Goal: Task Accomplishment & Management: Use online tool/utility

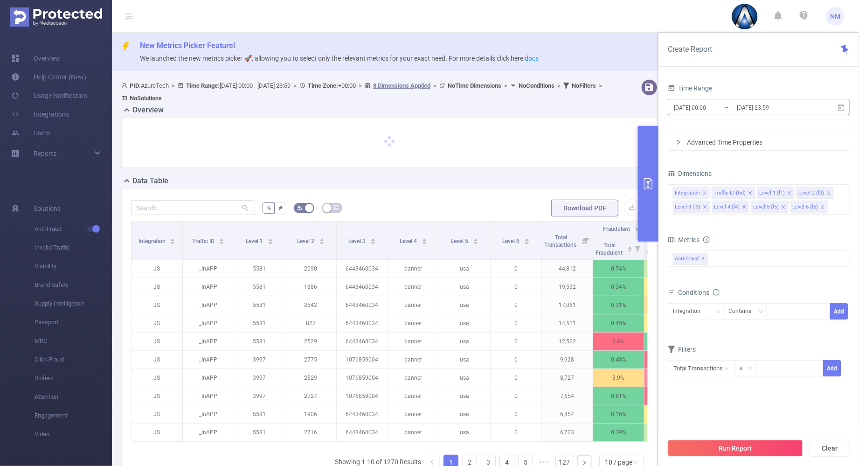
click at [781, 108] on input "[DATE] 23:59" at bounding box center [774, 107] width 76 height 13
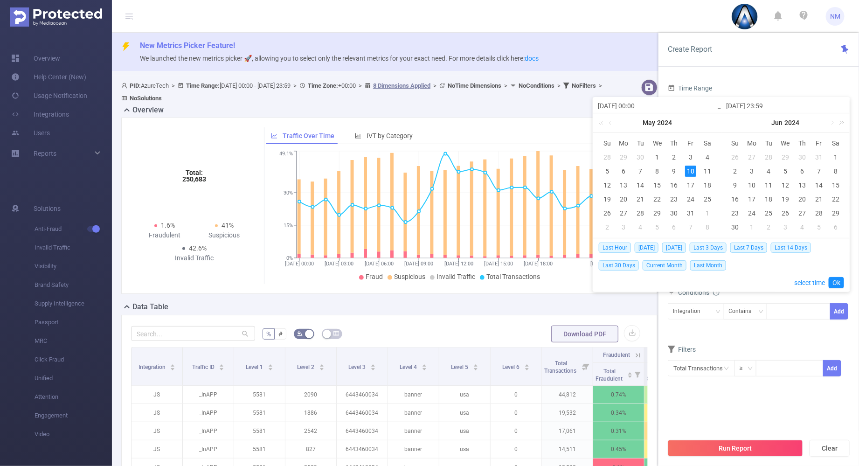
click at [842, 122] on link at bounding box center [840, 122] width 12 height 19
click at [835, 124] on link at bounding box center [840, 122] width 12 height 19
click at [732, 122] on link at bounding box center [731, 122] width 12 height 19
click at [725, 122] on link at bounding box center [731, 122] width 12 height 19
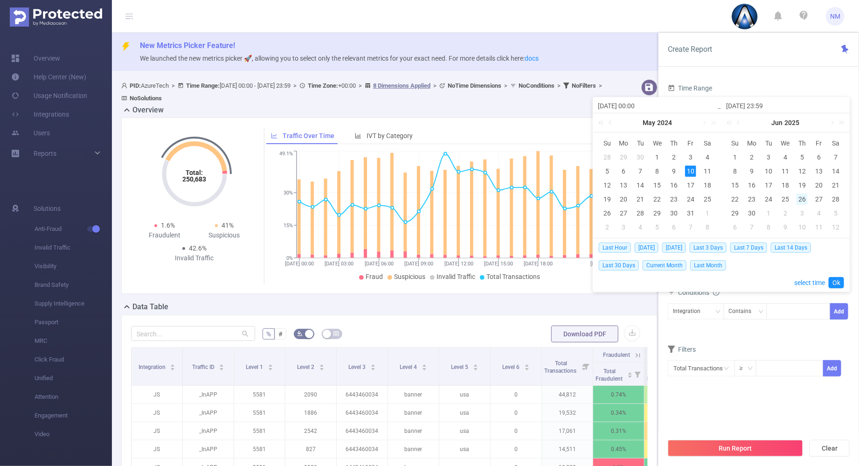
click at [802, 198] on div "26" at bounding box center [802, 199] width 11 height 11
click at [821, 195] on div "27" at bounding box center [818, 199] width 11 height 11
type input "[DATE] 00:00"
type input "[DATE] 23:59"
type input "[DATE] 00:00"
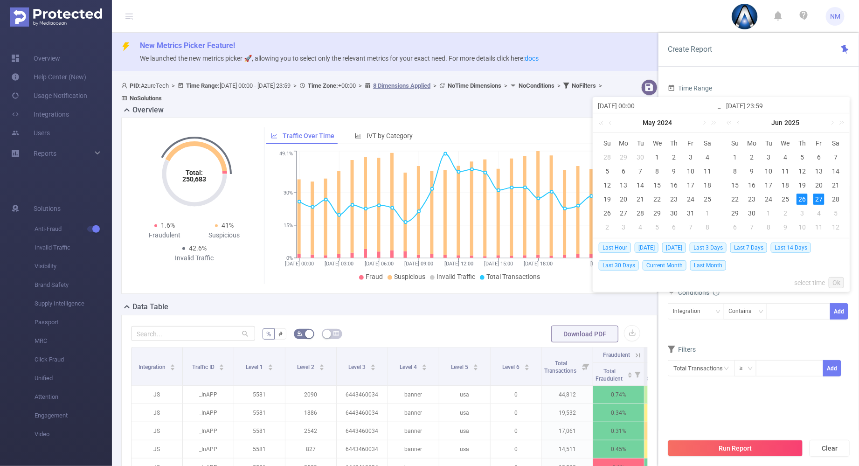
type input "[DATE] 23:59"
click at [838, 281] on link "Ok" at bounding box center [836, 282] width 15 height 11
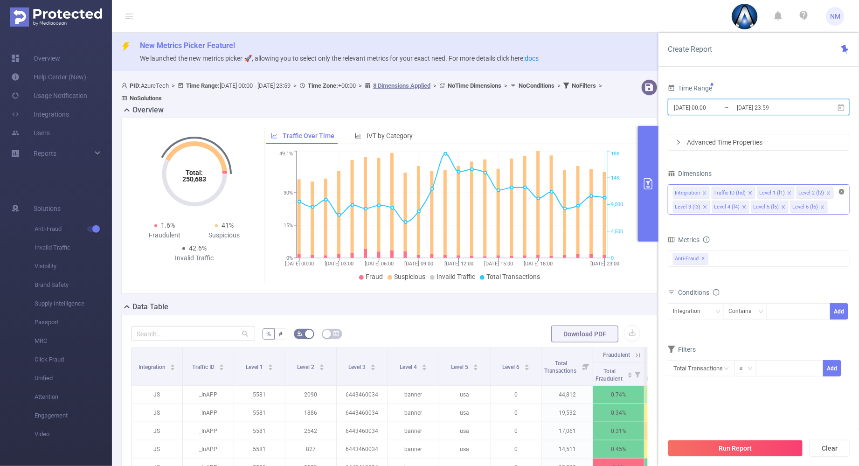
drag, startPoint x: 842, startPoint y: 190, endPoint x: 764, endPoint y: 189, distance: 78.8
click at [842, 190] on icon "icon: close-circle" at bounding box center [842, 192] width 6 height 6
click at [763, 189] on div "Integration Traffic ID (tid) Level 1 (l1) Level 2 (l2) Level 3 (l3) Level 4 (l4…" at bounding box center [759, 192] width 172 height 15
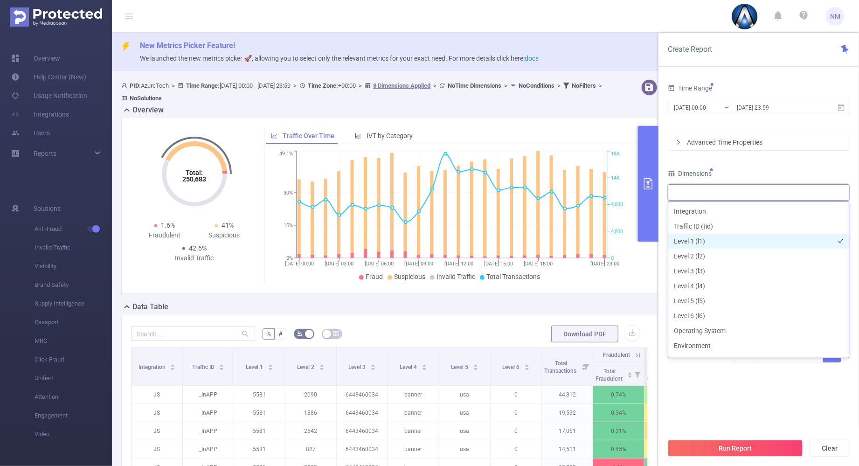
click at [697, 241] on li "Level 1 (l1)" at bounding box center [758, 241] width 181 height 15
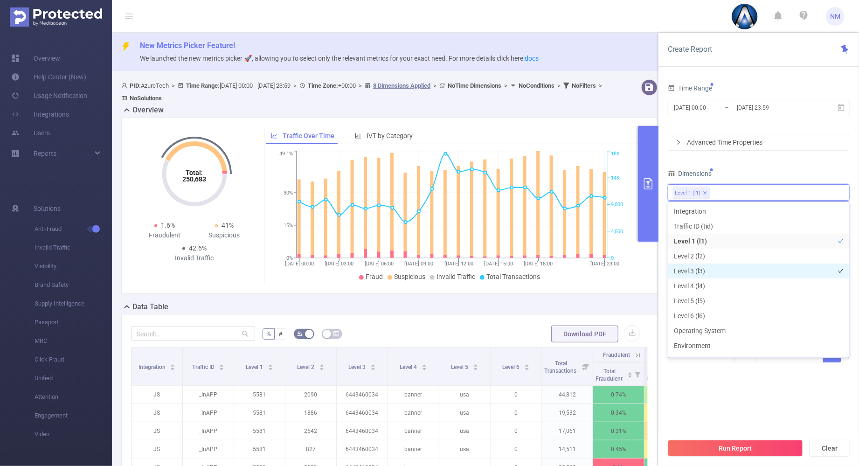
click at [694, 266] on li "Level 3 (l3)" at bounding box center [758, 271] width 181 height 15
click at [744, 164] on div "Time Range [DATE] 00:00 _ [DATE] 23:59 Advanced Time Properties Dimensions Leve…" at bounding box center [759, 228] width 182 height 293
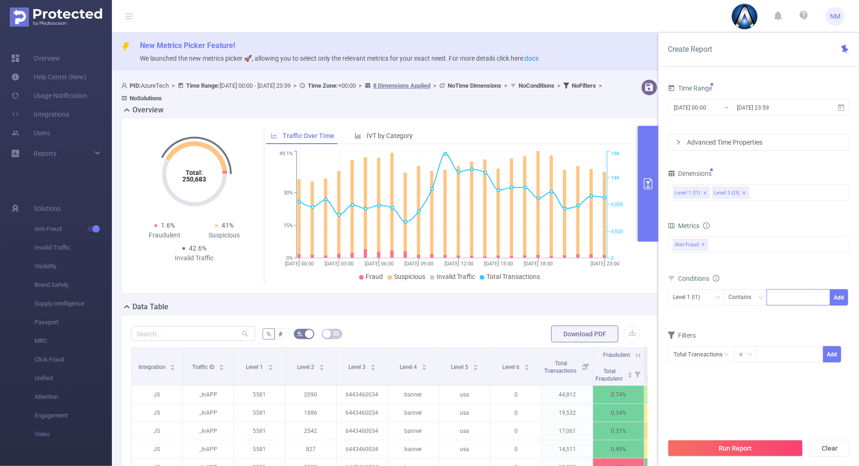
click at [789, 300] on div at bounding box center [799, 297] width 54 height 15
type input "22047"
click at [846, 299] on button "Add" at bounding box center [839, 297] width 18 height 16
click at [689, 297] on div "Level 3 (l3)" at bounding box center [690, 297] width 34 height 15
click at [687, 310] on li "Level 1 (l1)" at bounding box center [696, 315] width 56 height 15
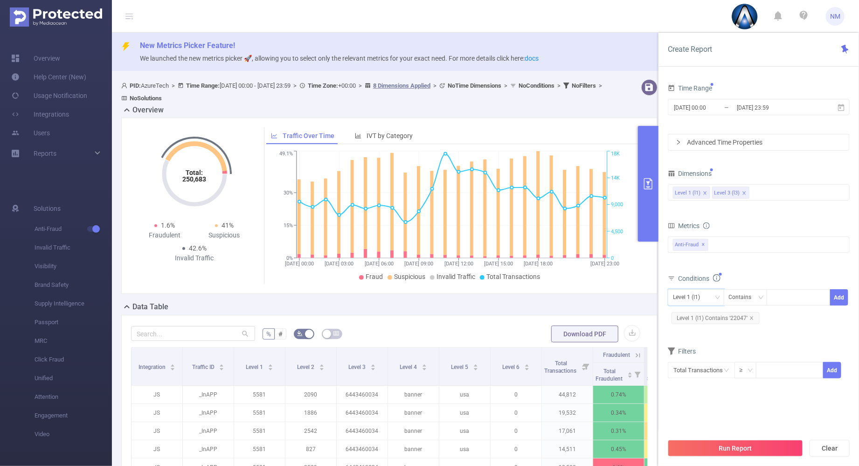
click at [749, 262] on div "Total General IVT Data Centers Disclosed Bots Known Crawlers Irregular Activity…" at bounding box center [759, 250] width 182 height 28
click at [789, 196] on div "Level 1 (l1) Level 3 (l3)" at bounding box center [759, 192] width 172 height 15
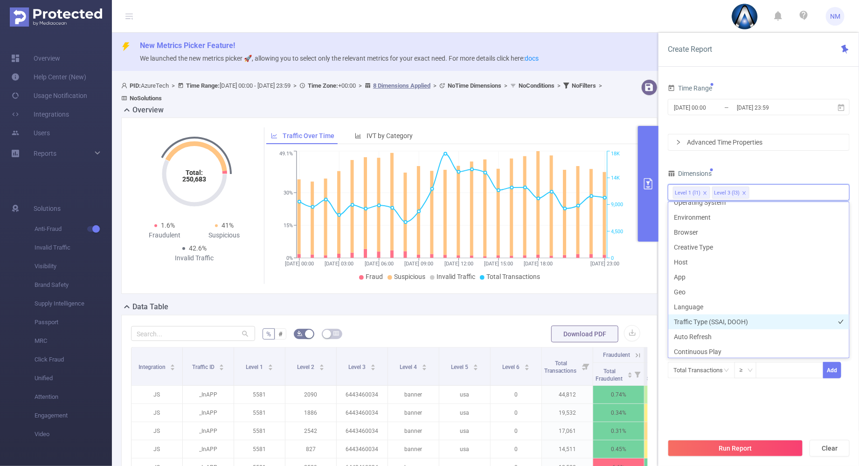
click at [721, 322] on li "Traffic Type (SSAI, DOOH)" at bounding box center [758, 321] width 181 height 15
click at [739, 375] on div "≥" at bounding box center [746, 370] width 22 height 16
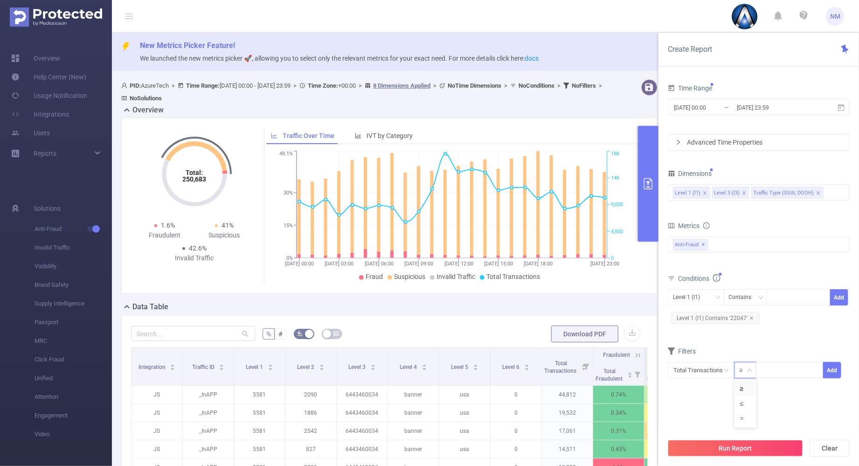
click at [717, 400] on div "Time Range [DATE] 00:00 _ [DATE] 23:59 Advanced Time Properties Dimensions Leve…" at bounding box center [759, 242] width 182 height 320
click at [743, 449] on button "Run Report" at bounding box center [735, 448] width 135 height 17
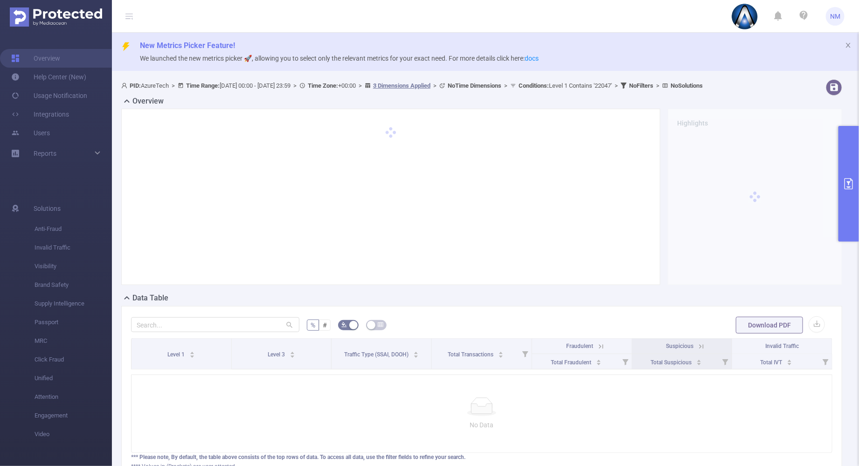
click at [848, 223] on button "primary" at bounding box center [849, 184] width 21 height 116
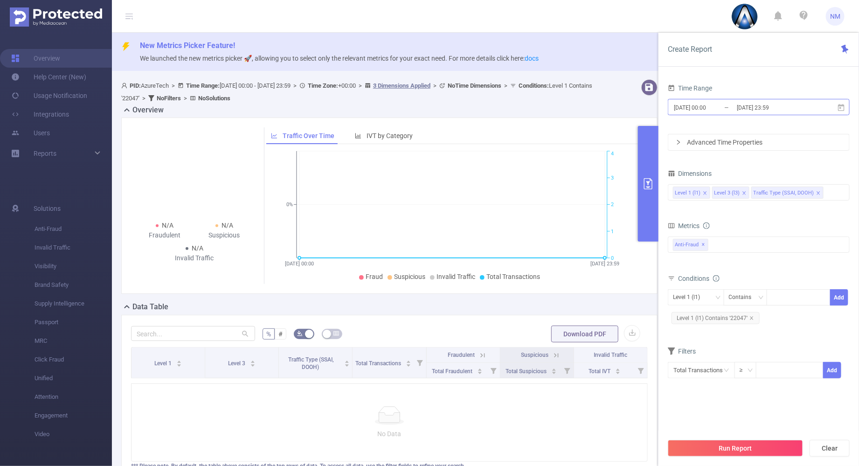
click at [765, 105] on input "[DATE] 23:59" at bounding box center [774, 107] width 76 height 13
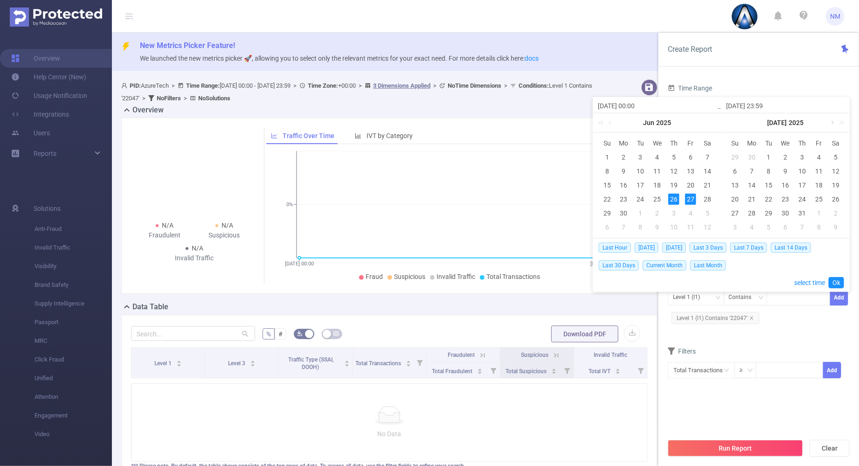
click at [833, 124] on link at bounding box center [832, 122] width 8 height 19
click at [769, 215] on div "26" at bounding box center [769, 213] width 11 height 11
click at [779, 213] on td "27" at bounding box center [786, 213] width 17 height 14
type input "[DATE] 00:00"
type input "[DATE] 23:59"
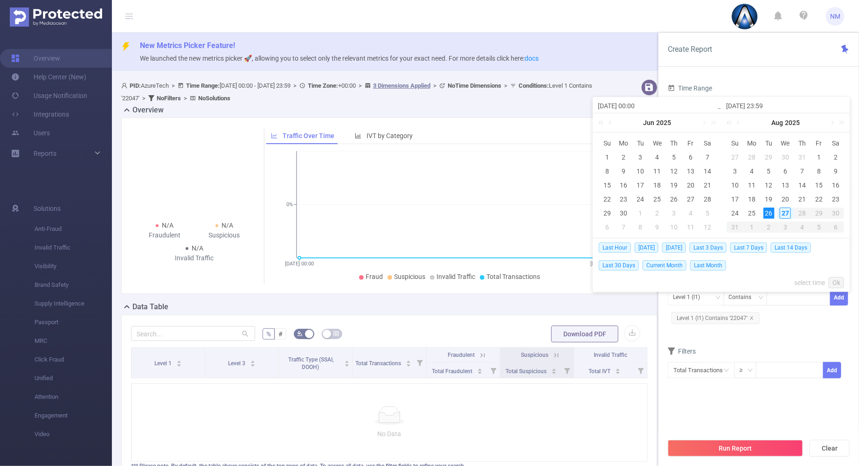
type input "[DATE] 00:00"
type input "[DATE] 23:59"
click at [839, 278] on link "Ok" at bounding box center [836, 282] width 15 height 11
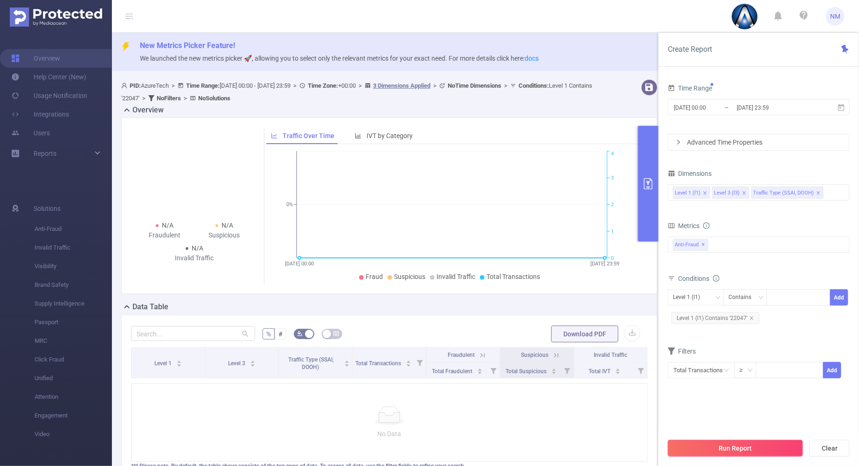
click at [728, 451] on button "Run Report" at bounding box center [735, 448] width 135 height 17
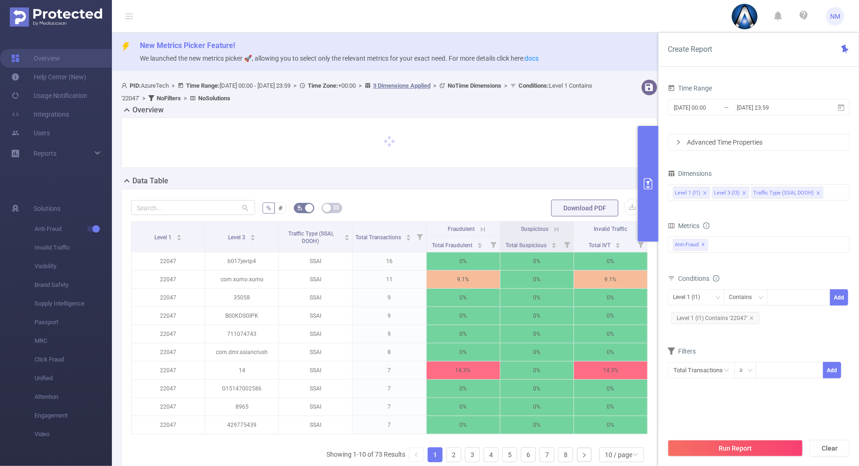
click at [648, 213] on button "primary" at bounding box center [648, 184] width 21 height 116
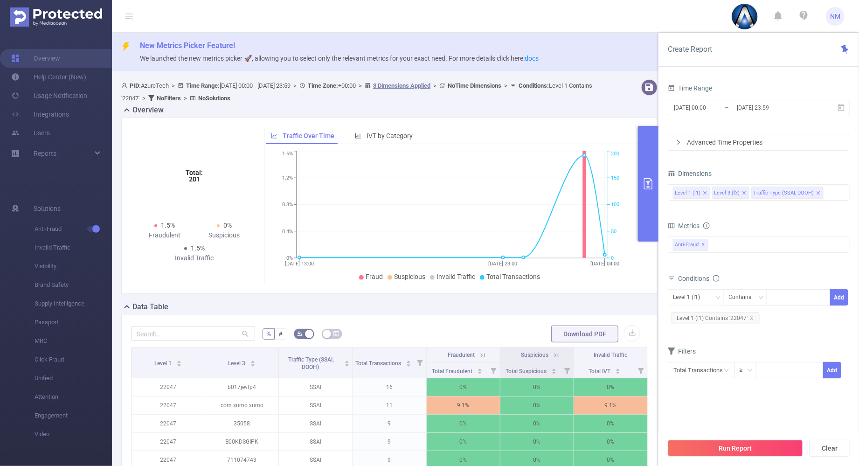
click at [652, 227] on button "primary" at bounding box center [648, 184] width 21 height 116
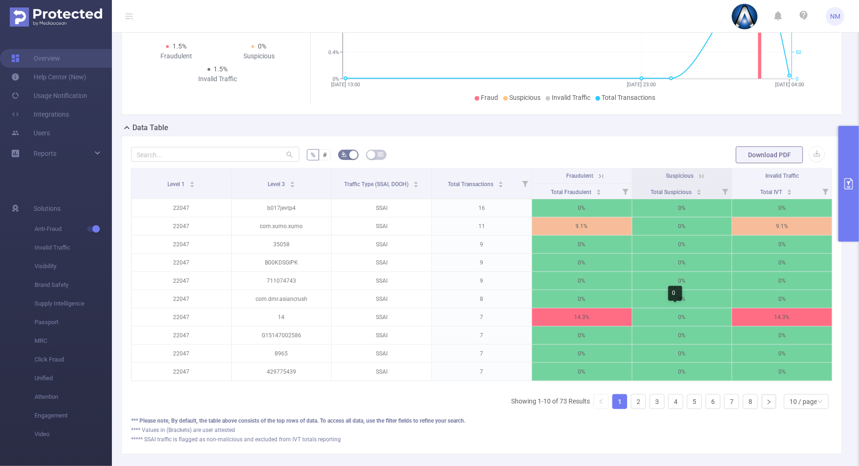
scroll to position [223, 0]
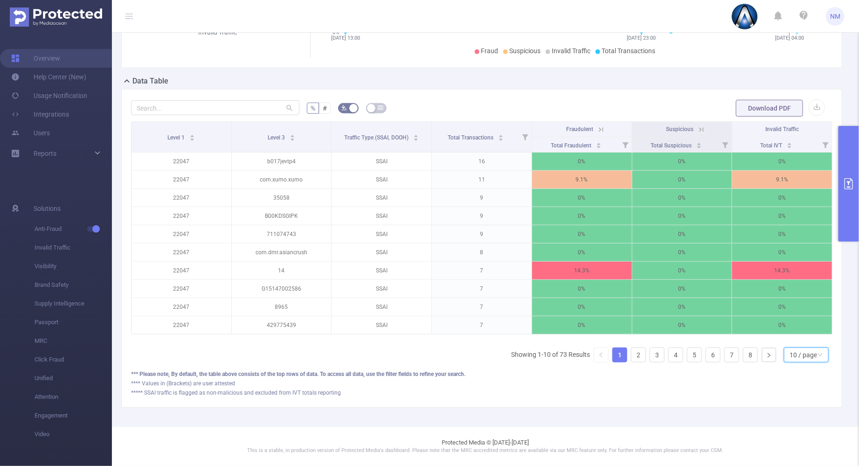
click at [793, 356] on div "10 / page" at bounding box center [804, 355] width 28 height 14
click at [788, 311] on li "30 / page" at bounding box center [798, 316] width 45 height 15
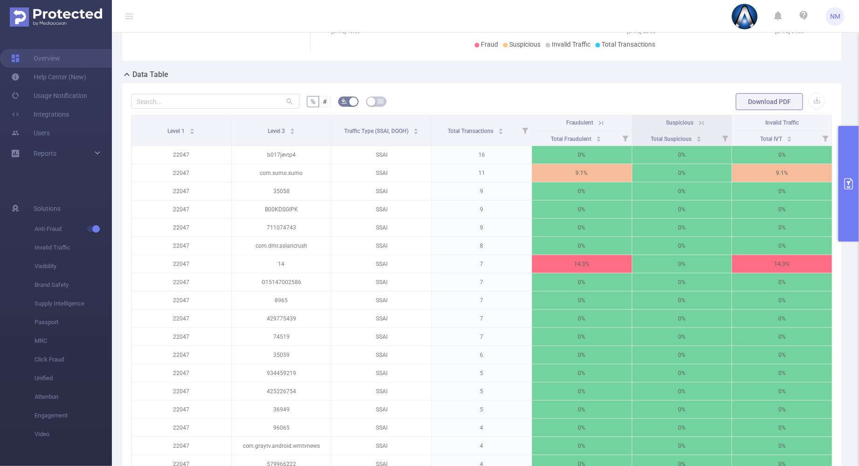
click at [597, 120] on icon at bounding box center [601, 123] width 8 height 8
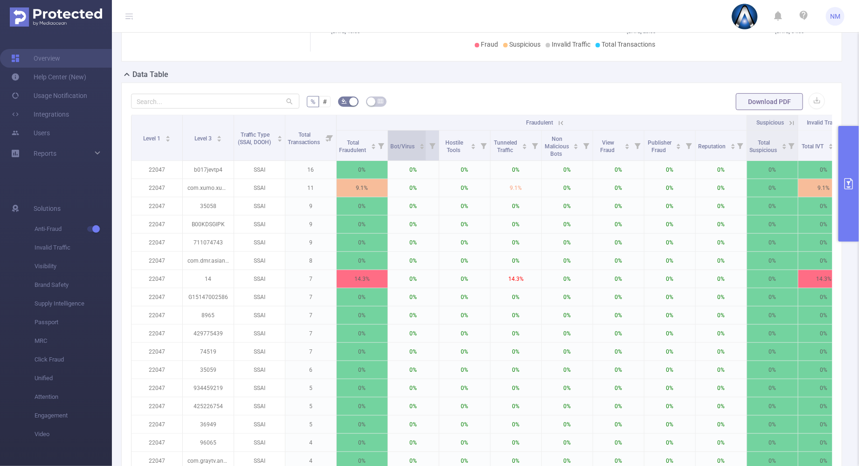
click at [422, 142] on icon "icon: caret-up" at bounding box center [421, 144] width 5 height 5
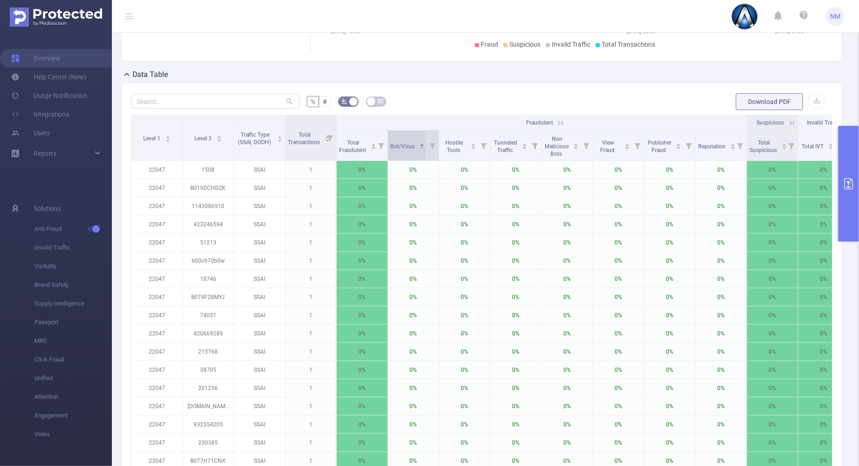
click at [421, 147] on icon "icon: caret-down" at bounding box center [421, 148] width 5 height 5
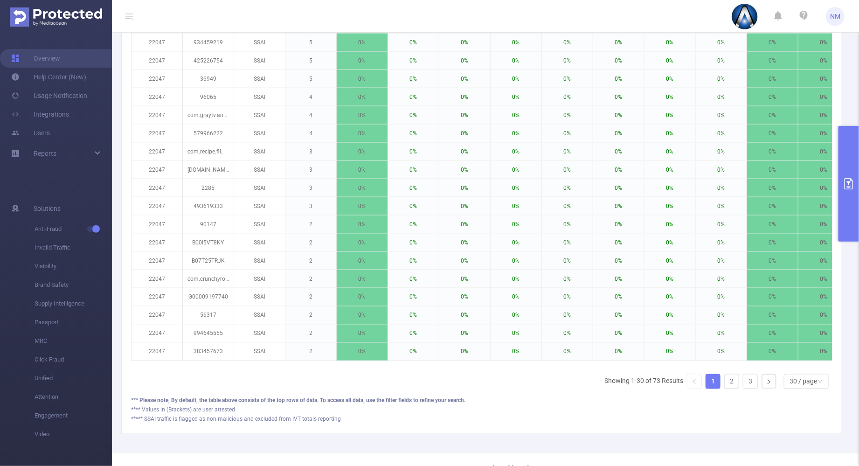
scroll to position [601, 0]
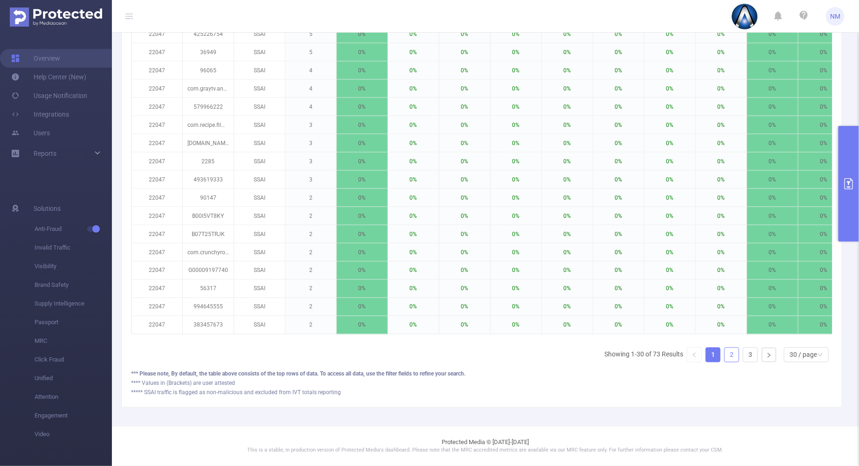
click at [728, 353] on link "2" at bounding box center [732, 355] width 14 height 14
click at [743, 354] on link "3" at bounding box center [750, 355] width 14 height 14
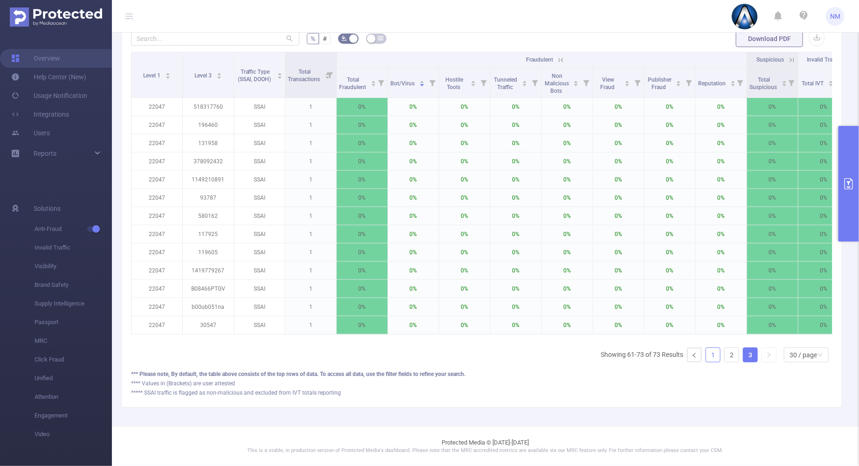
click at [706, 355] on link "1" at bounding box center [713, 355] width 14 height 14
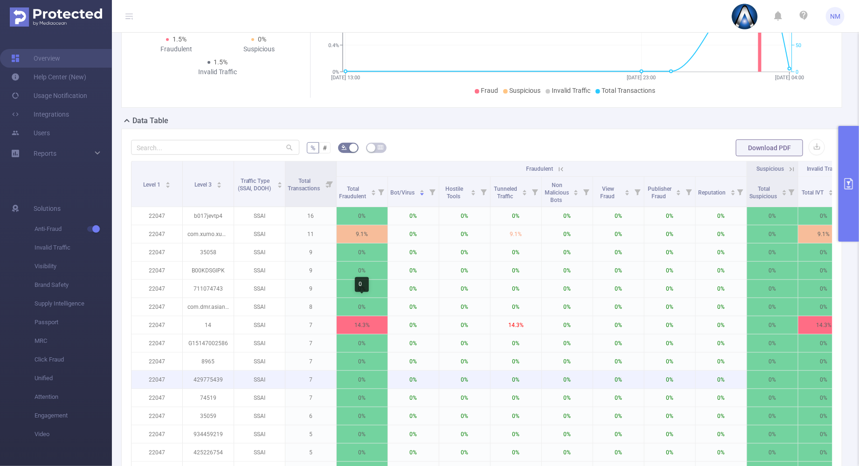
scroll to position [177, 0]
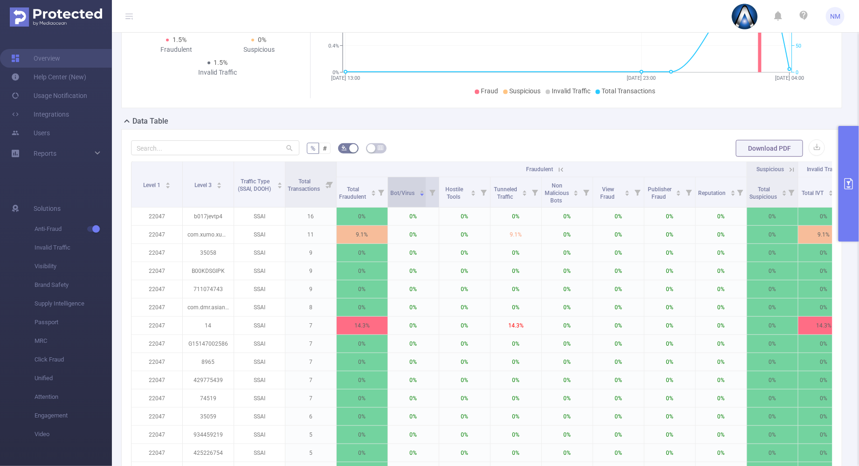
click at [421, 190] on icon "icon: caret-up" at bounding box center [421, 191] width 5 height 5
click at [424, 191] on icon "icon: caret-up" at bounding box center [421, 191] width 5 height 5
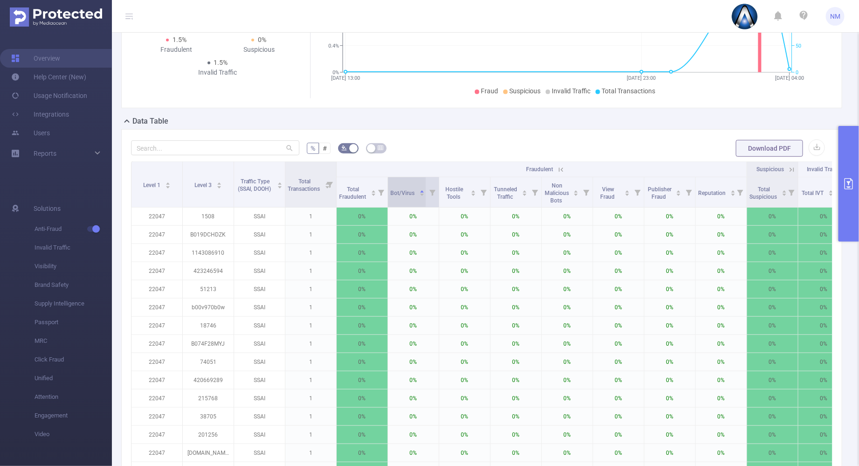
click at [421, 195] on icon "icon: caret-down" at bounding box center [421, 194] width 5 height 5
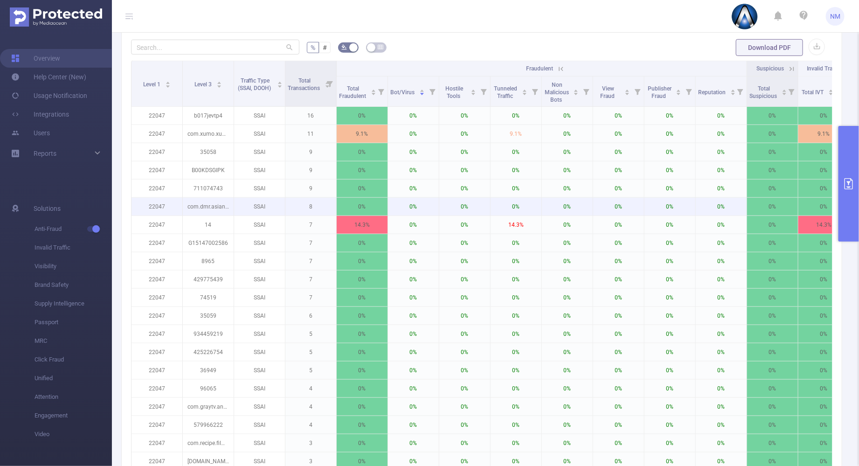
scroll to position [293, 0]
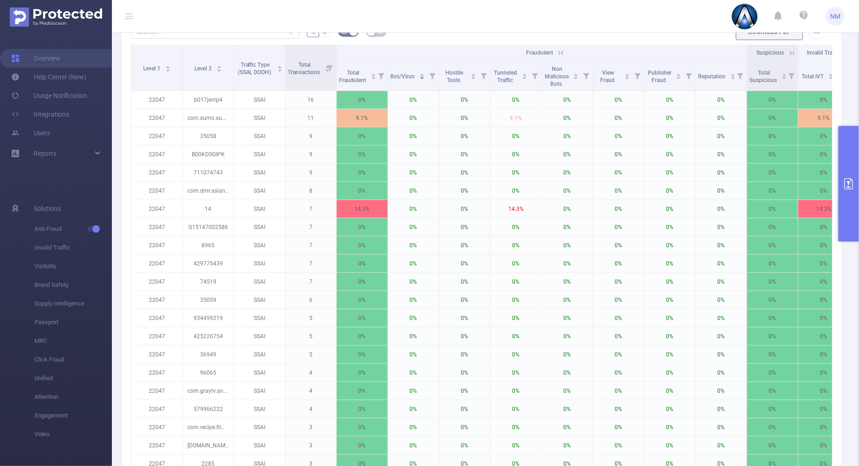
click at [791, 50] on icon at bounding box center [792, 53] width 8 height 8
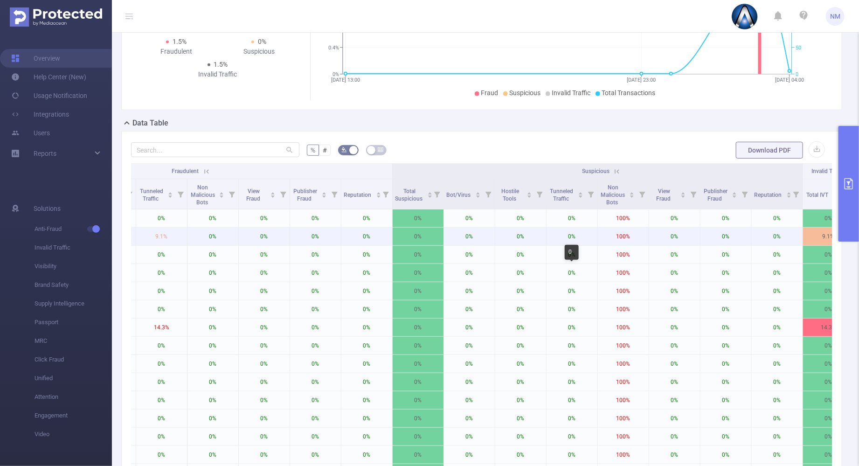
scroll to position [135, 0]
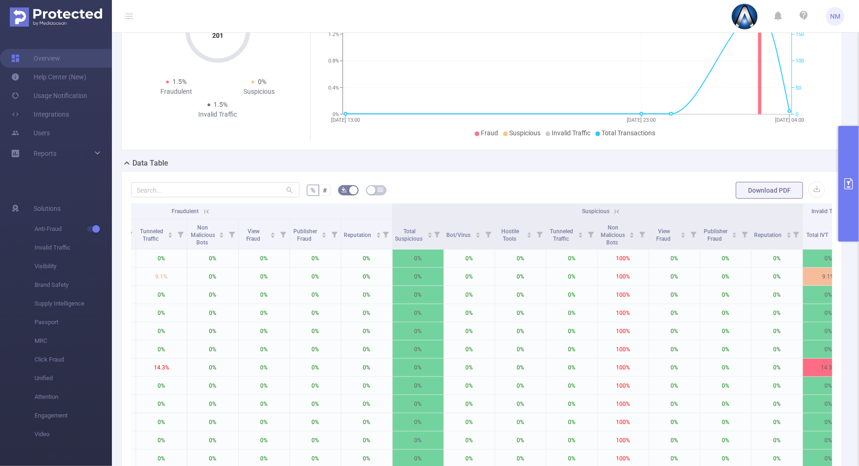
click at [618, 208] on icon at bounding box center [617, 212] width 8 height 8
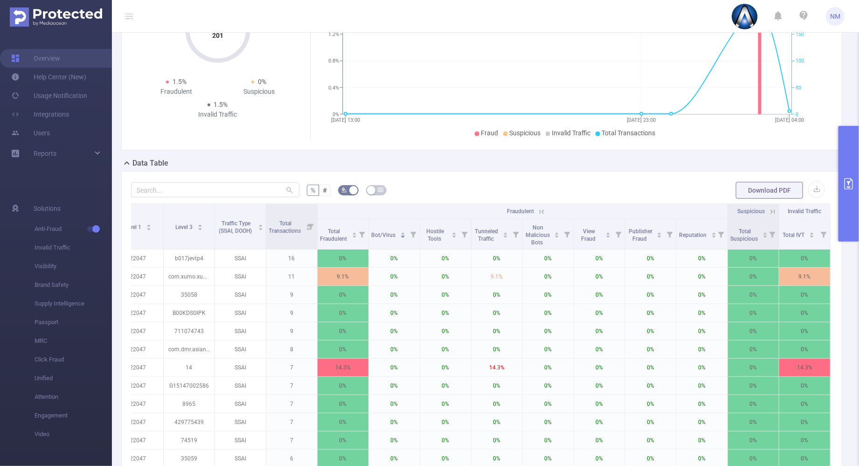
click at [538, 212] on icon at bounding box center [542, 212] width 8 height 8
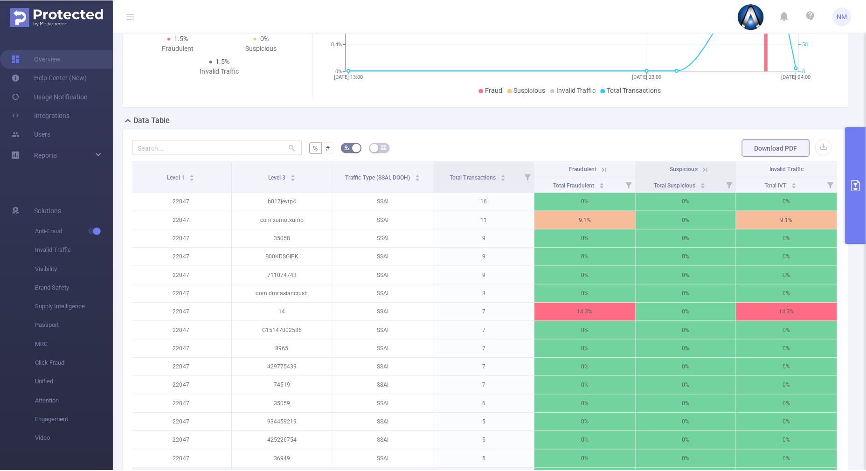
scroll to position [3, 0]
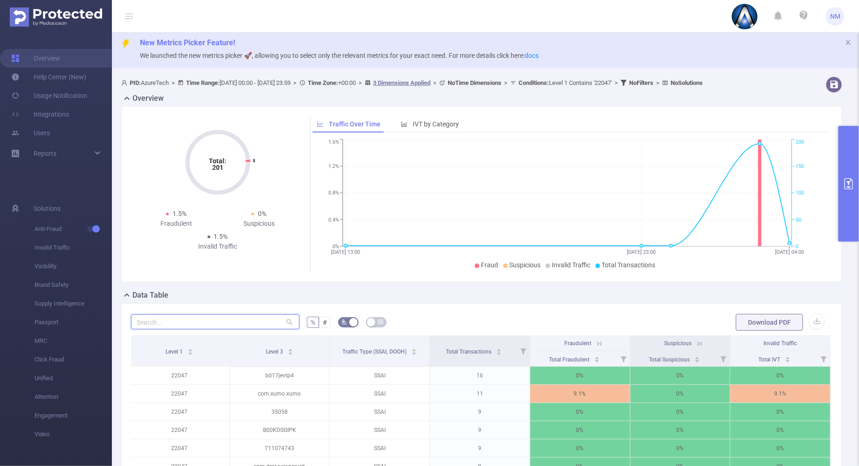
click at [188, 324] on input "text" at bounding box center [215, 321] width 168 height 15
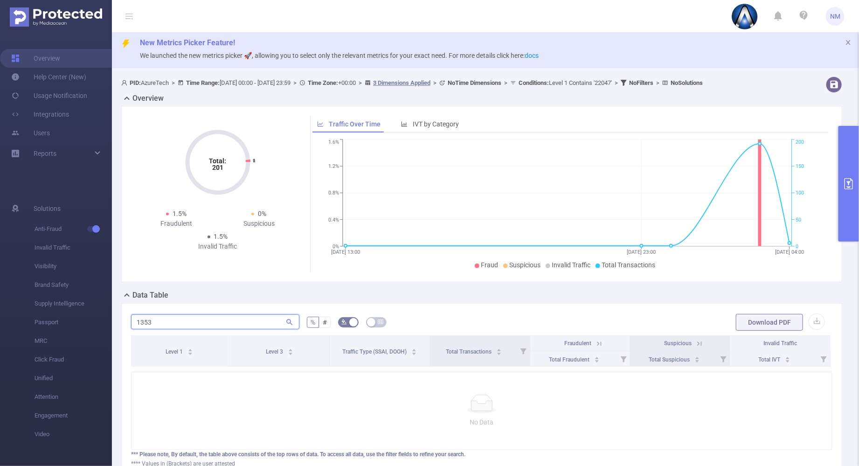
type input "13535"
drag, startPoint x: 179, startPoint y: 320, endPoint x: 91, endPoint y: 320, distance: 88.2
click at [91, 320] on section "Overview Help Center (New) Usage Notification Integrations Users Reports Soluti…" at bounding box center [429, 233] width 859 height 466
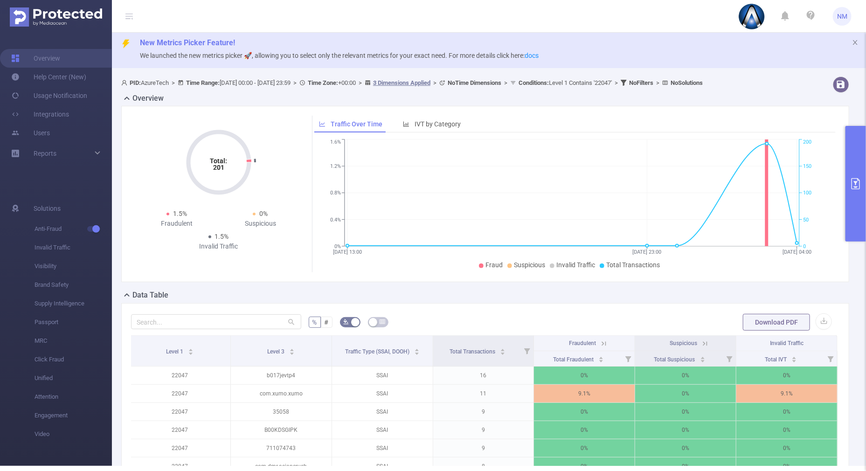
click at [857, 202] on button "primary" at bounding box center [856, 184] width 21 height 116
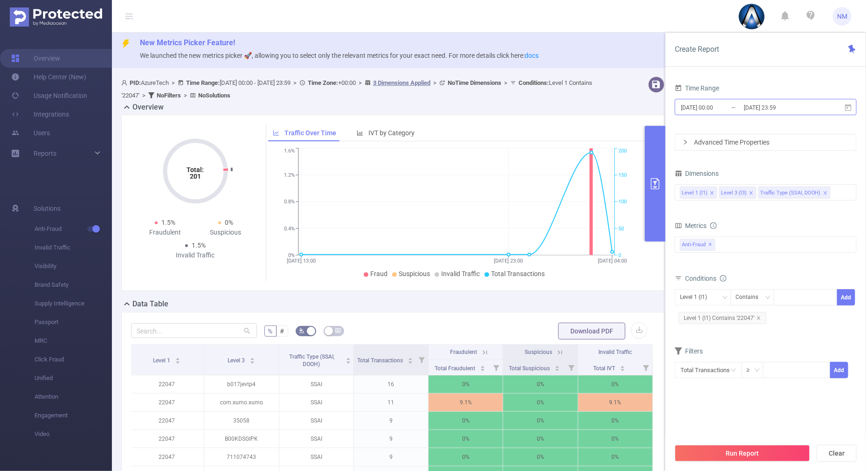
click at [795, 107] on input "[DATE] 23:59" at bounding box center [781, 107] width 76 height 13
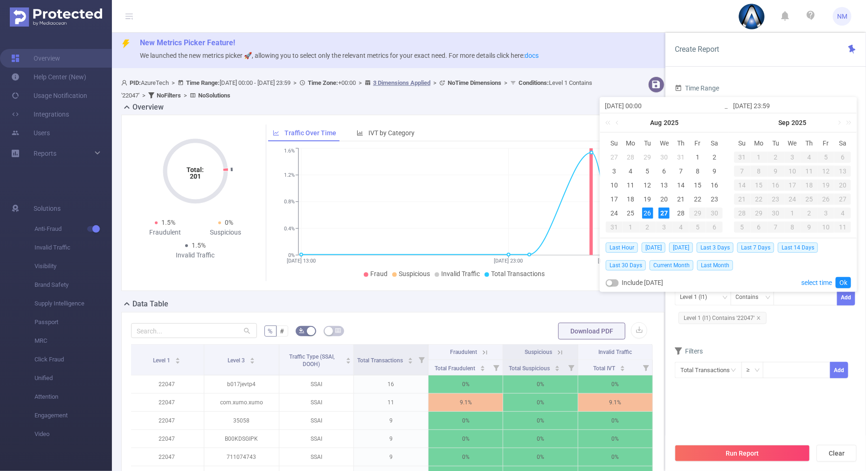
click at [740, 68] on div "Create Report Time Range [DATE] 00:00 _ [DATE] 23:59 Advanced Time Properties D…" at bounding box center [766, 252] width 201 height 438
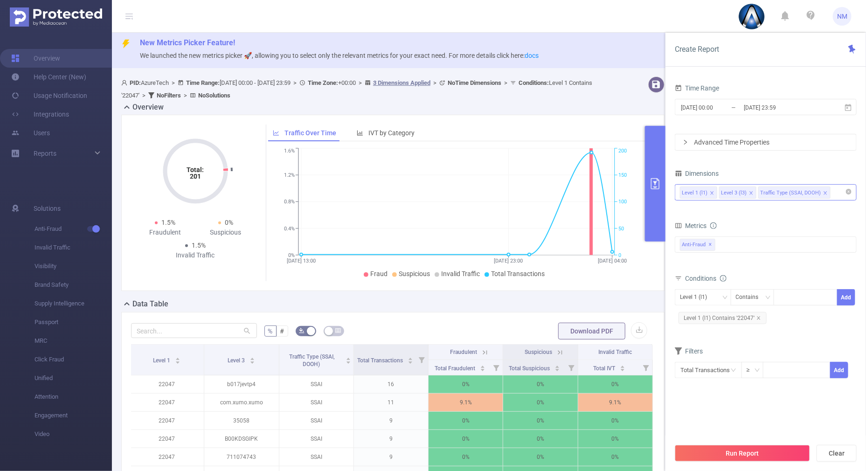
click at [823, 194] on icon "icon: close" at bounding box center [825, 193] width 5 height 5
click at [758, 317] on icon "icon: close" at bounding box center [758, 317] width 3 height 3
click at [789, 297] on div at bounding box center [806, 297] width 54 height 15
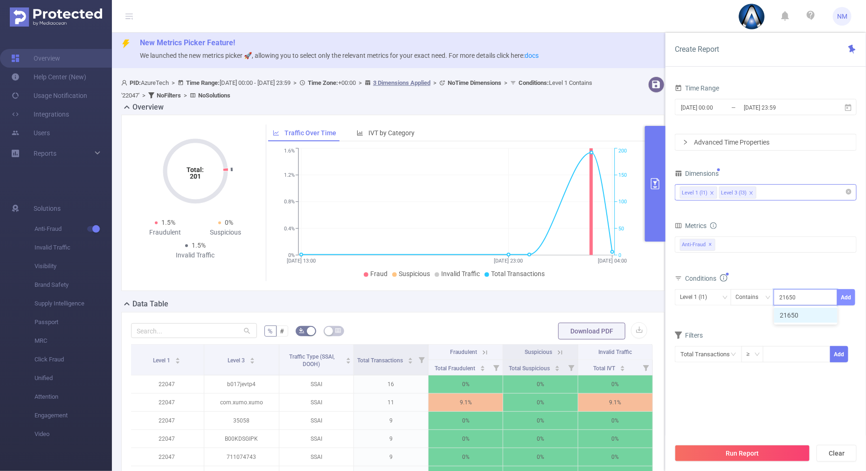
type input "21650"
click at [852, 298] on button "Add" at bounding box center [846, 297] width 18 height 16
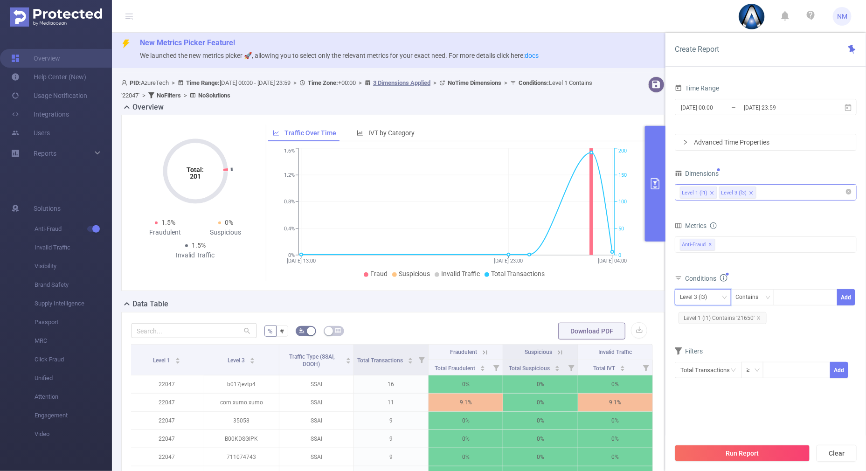
click at [712, 303] on div "Level 3 (l3)" at bounding box center [697, 297] width 34 height 15
click at [708, 313] on li "Level 1 (l1)" at bounding box center [703, 315] width 56 height 15
click at [777, 261] on div "Total General IVT Data Centers Disclosed Bots Known Crawlers Irregular Activity…" at bounding box center [766, 250] width 182 height 28
click at [756, 460] on button "Run Report" at bounding box center [742, 453] width 135 height 17
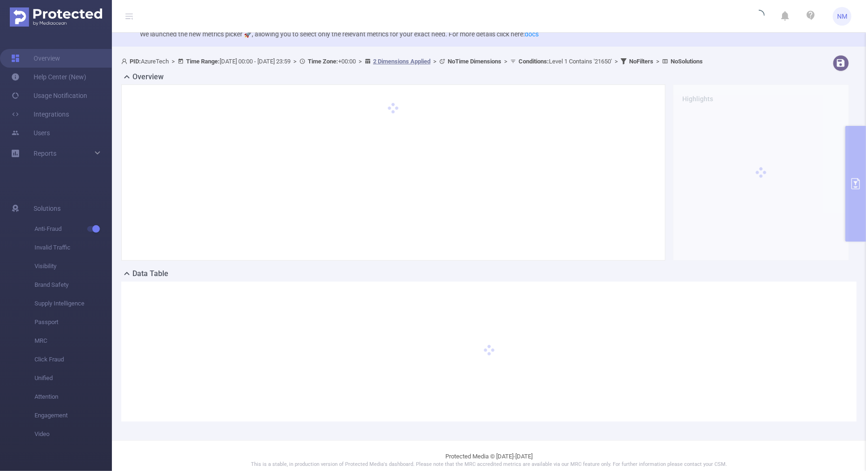
scroll to position [33, 0]
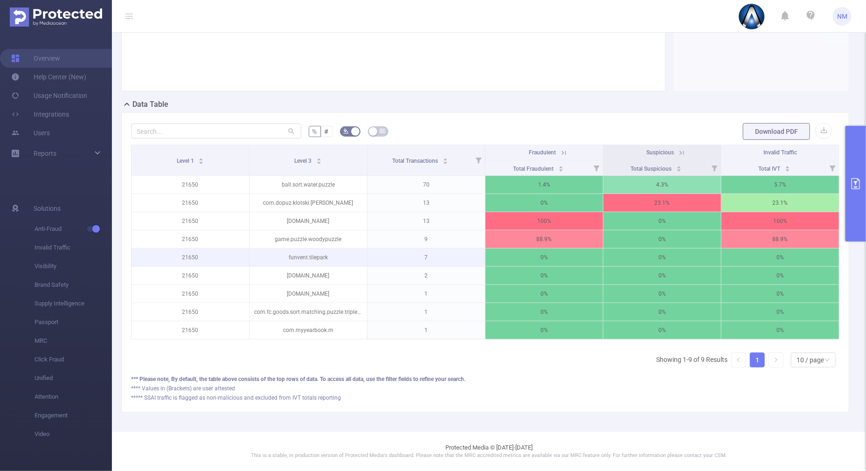
scroll to position [201, 0]
click at [800, 364] on div "10 / page" at bounding box center [811, 360] width 28 height 14
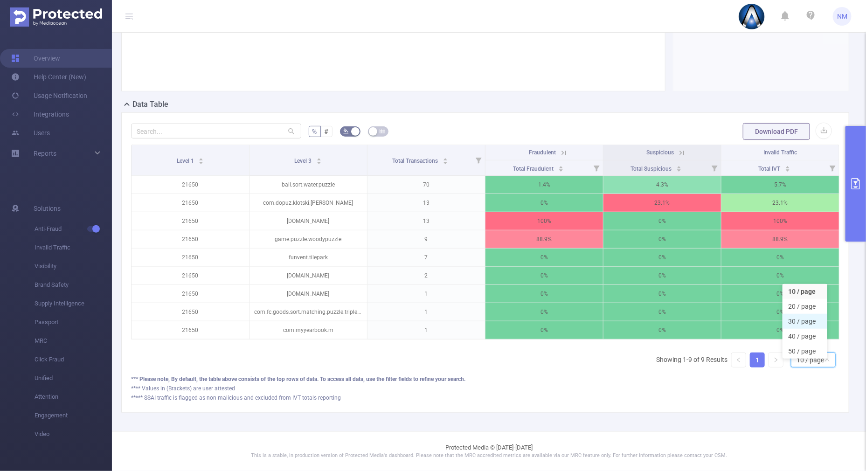
click at [795, 314] on li "30 / page" at bounding box center [805, 321] width 45 height 15
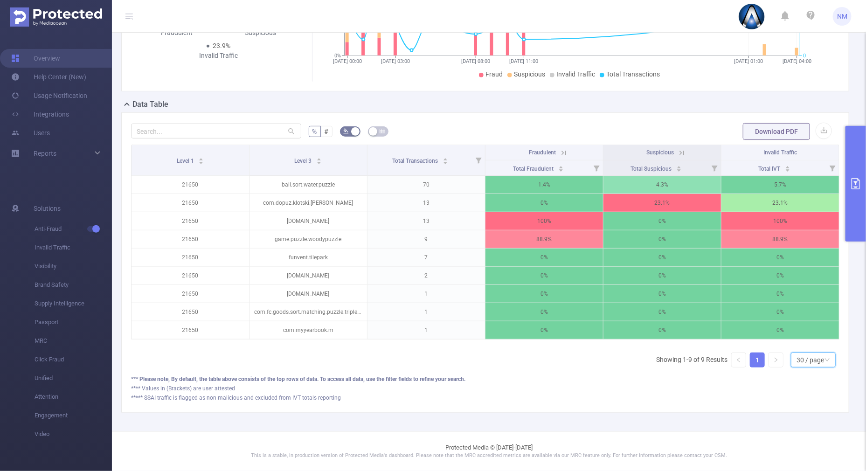
click at [560, 149] on icon at bounding box center [564, 153] width 8 height 8
